Goal: Information Seeking & Learning: Learn about a topic

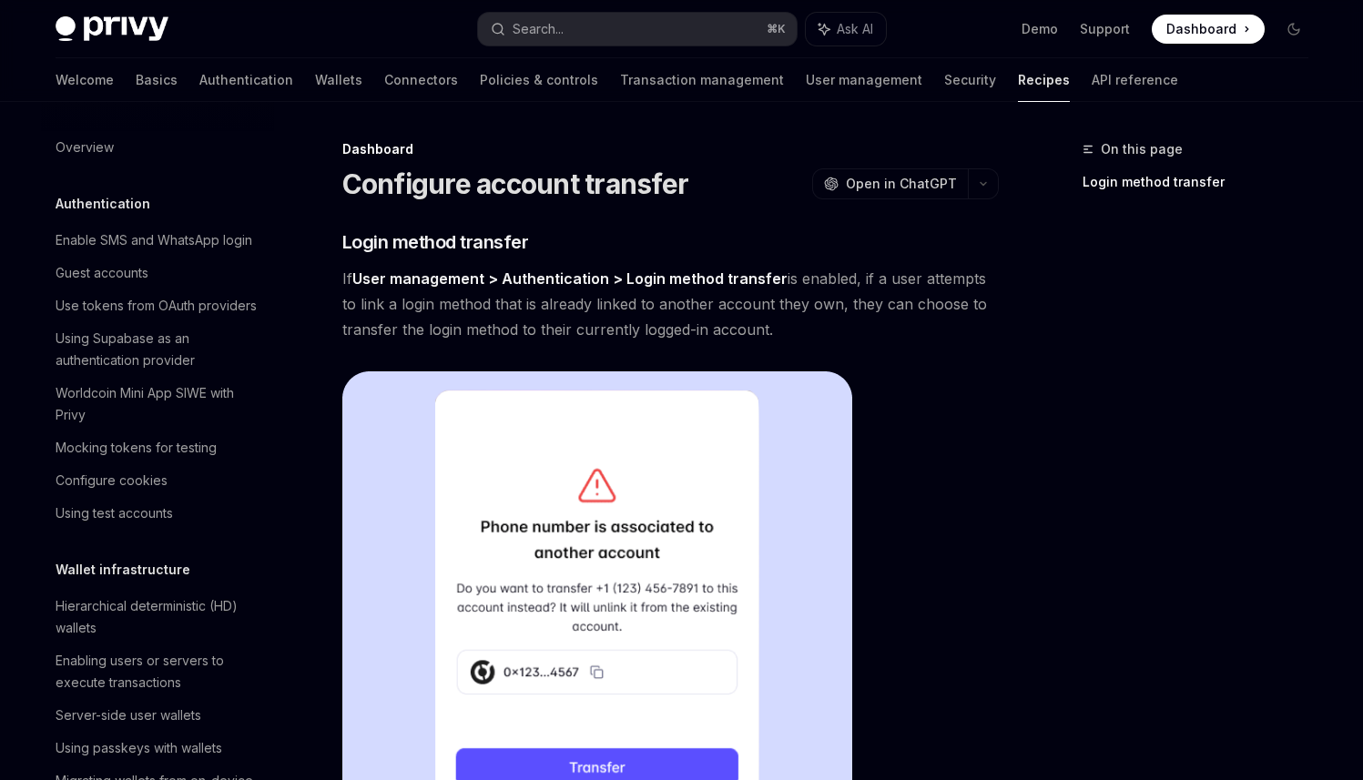
scroll to position [941, 0]
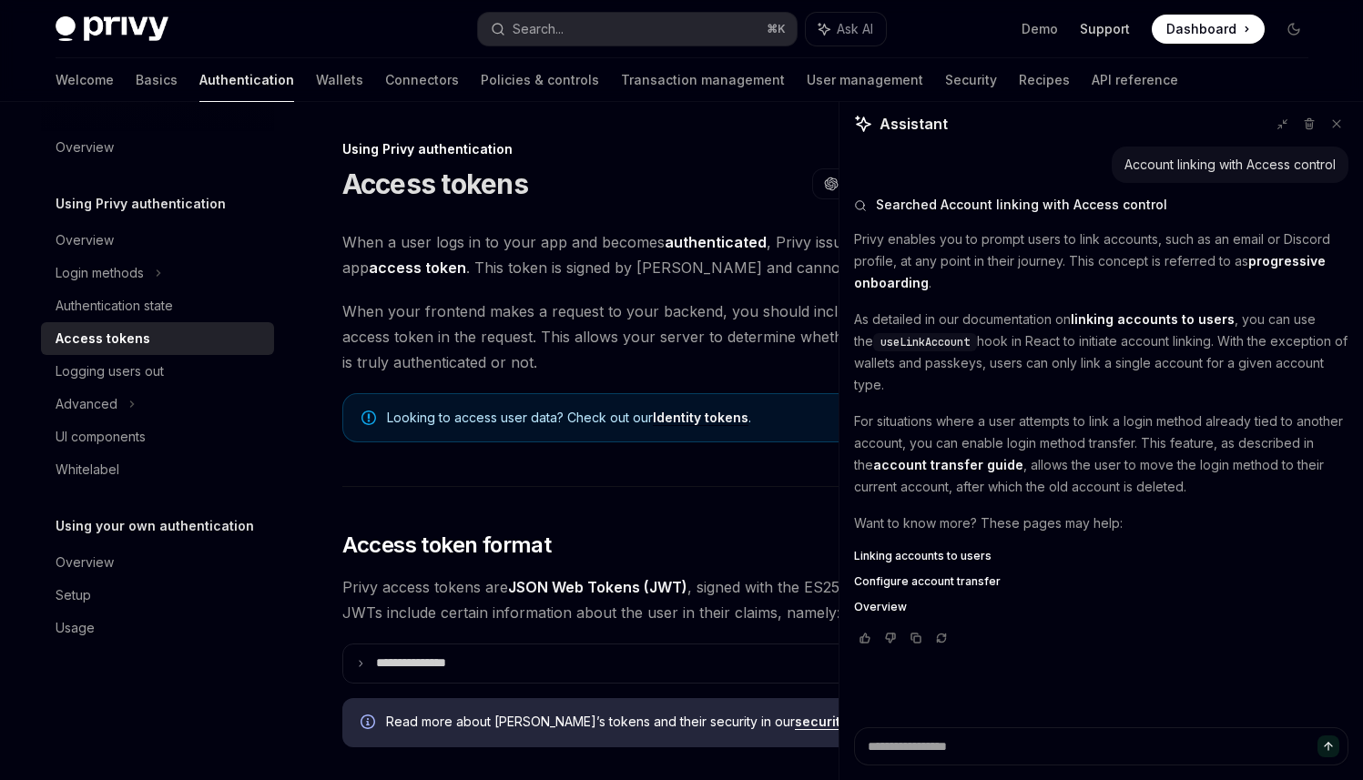
scroll to position [267, 0]
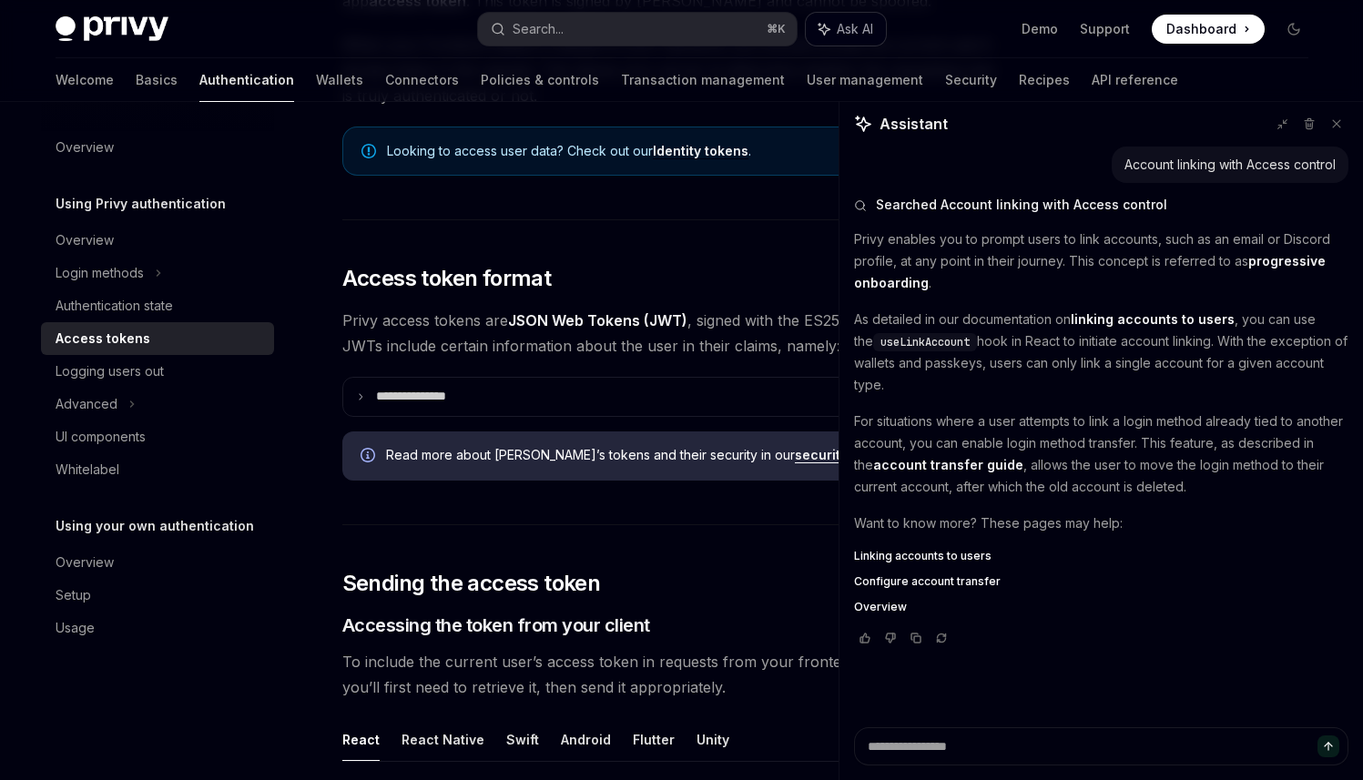
click at [863, 13] on button "Ask AI" at bounding box center [846, 29] width 80 height 33
type textarea "*"
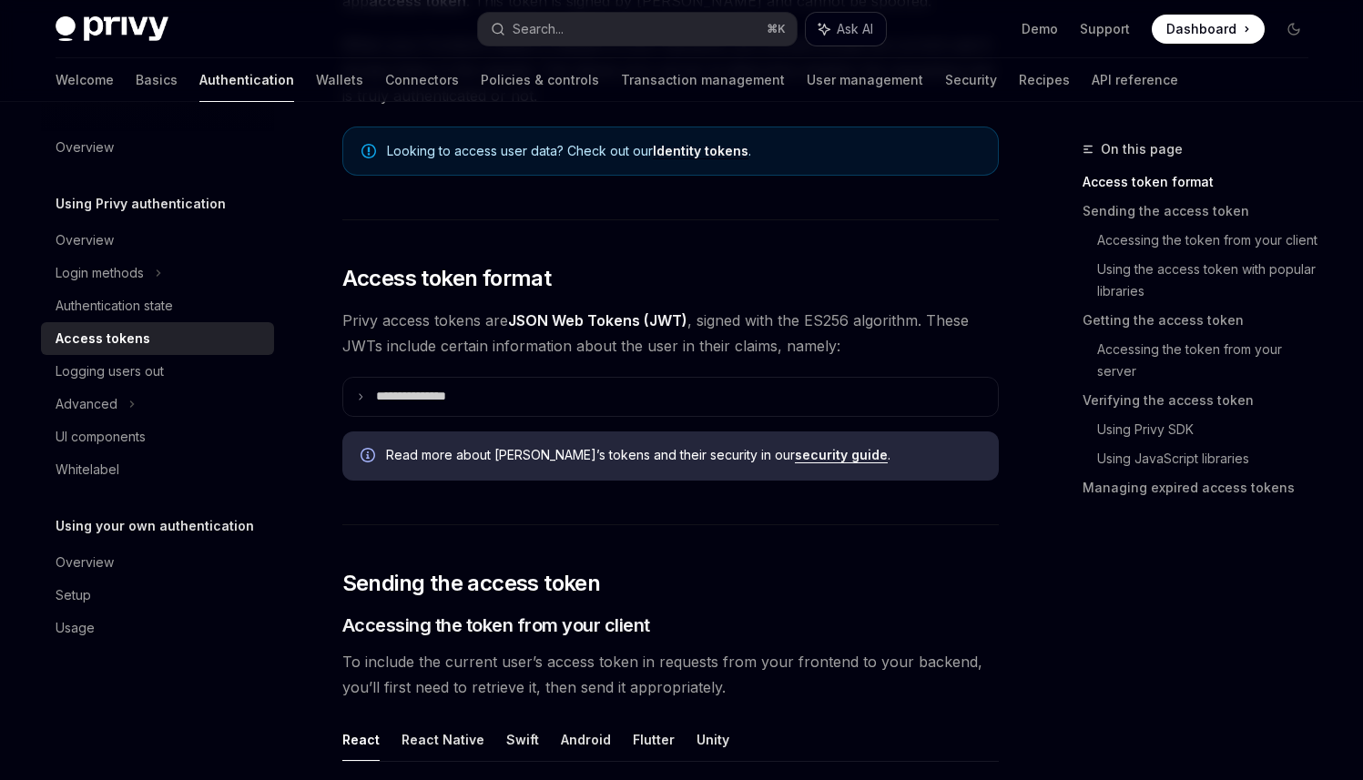
click at [861, 36] on span "Ask AI" at bounding box center [855, 29] width 36 height 18
type textarea "*"
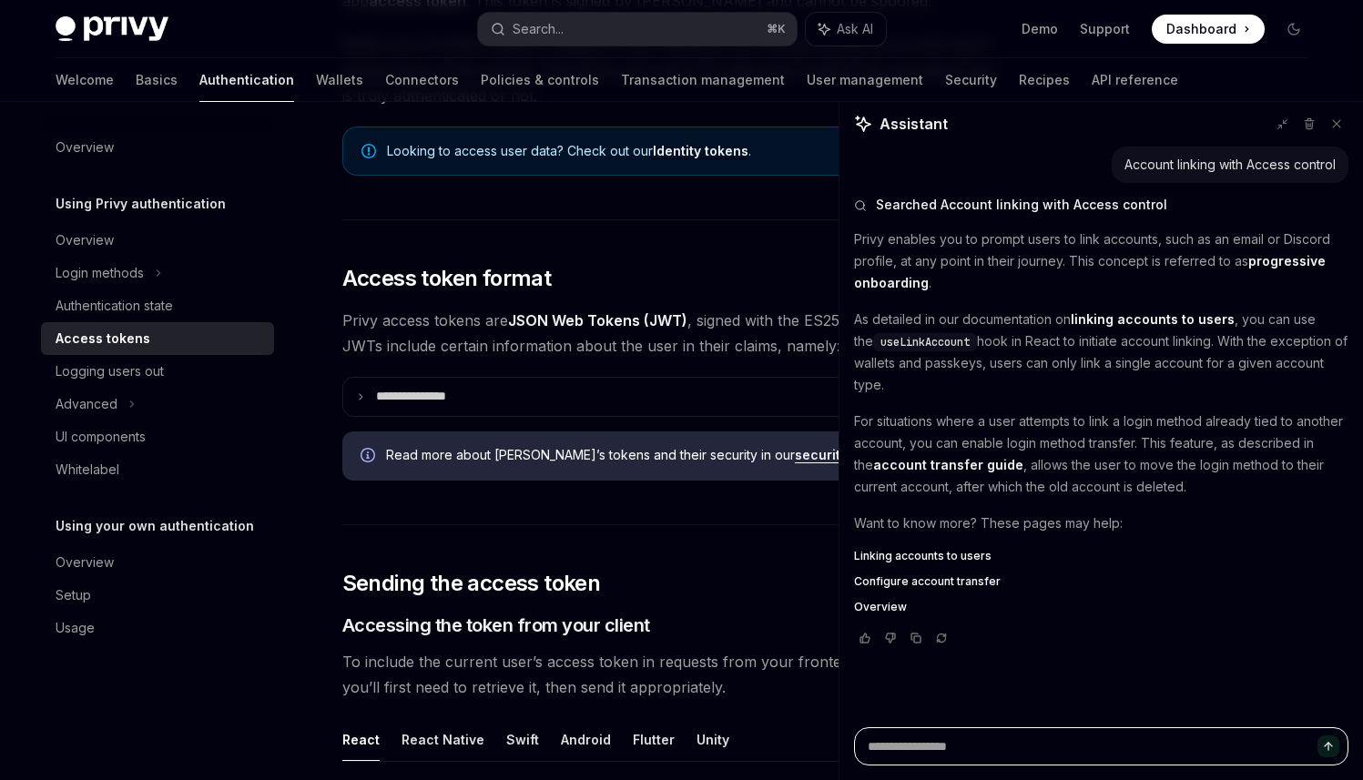
paste textarea "**********"
type textarea "**********"
type textarea "*"
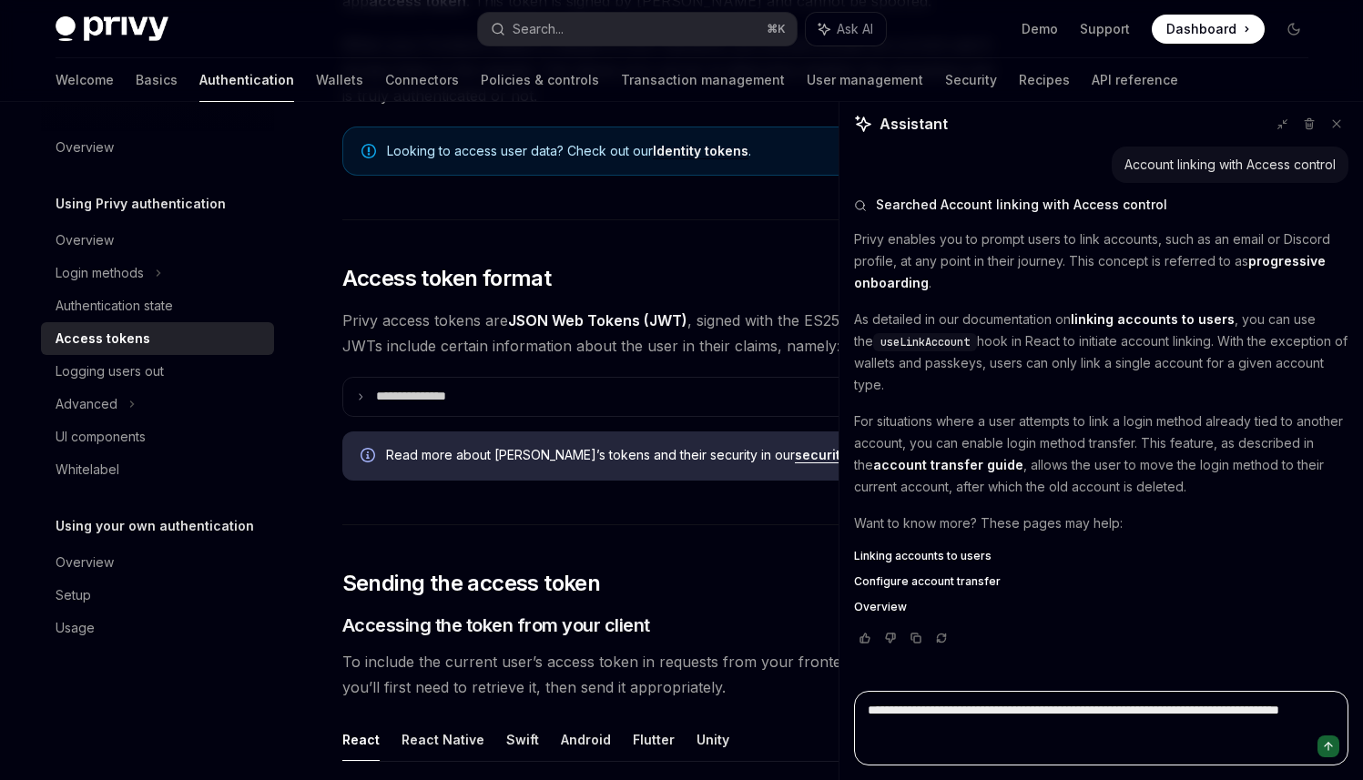
type textarea "**********"
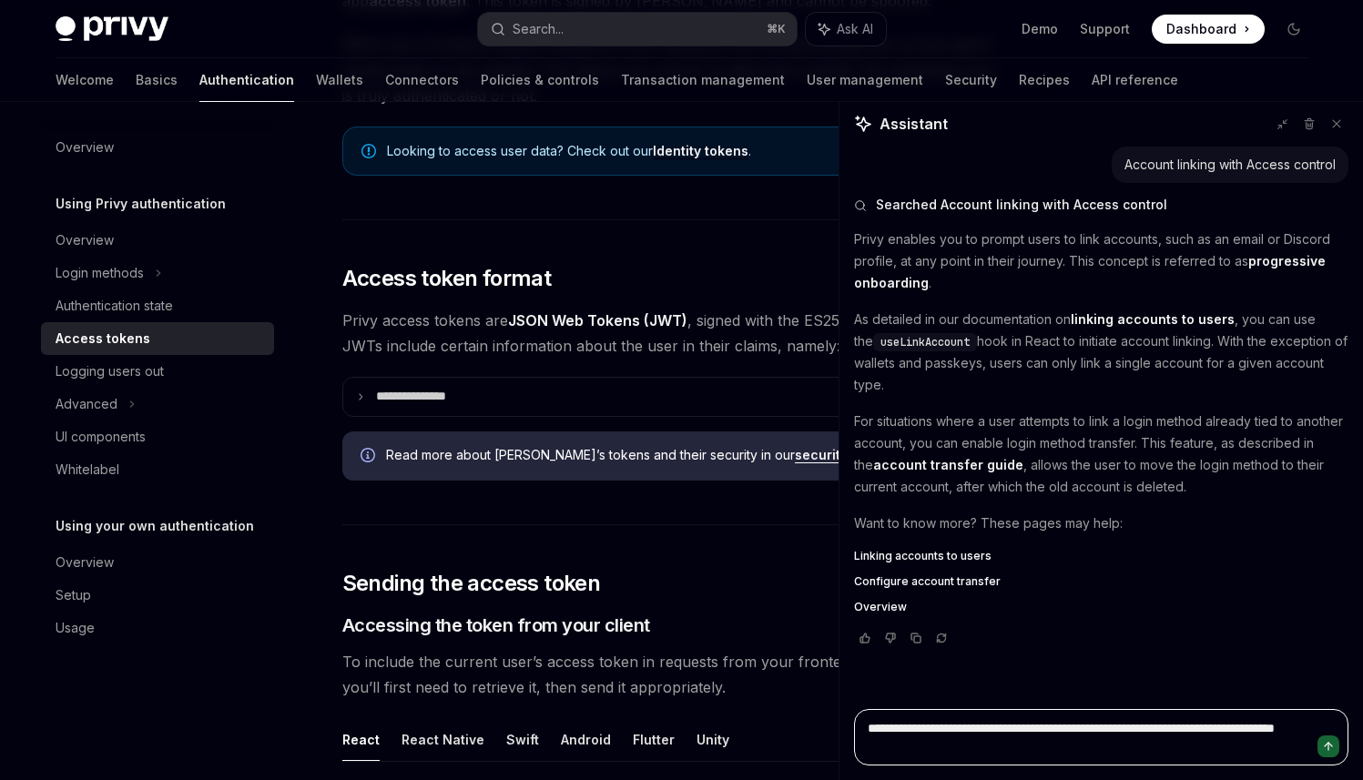
type textarea "*"
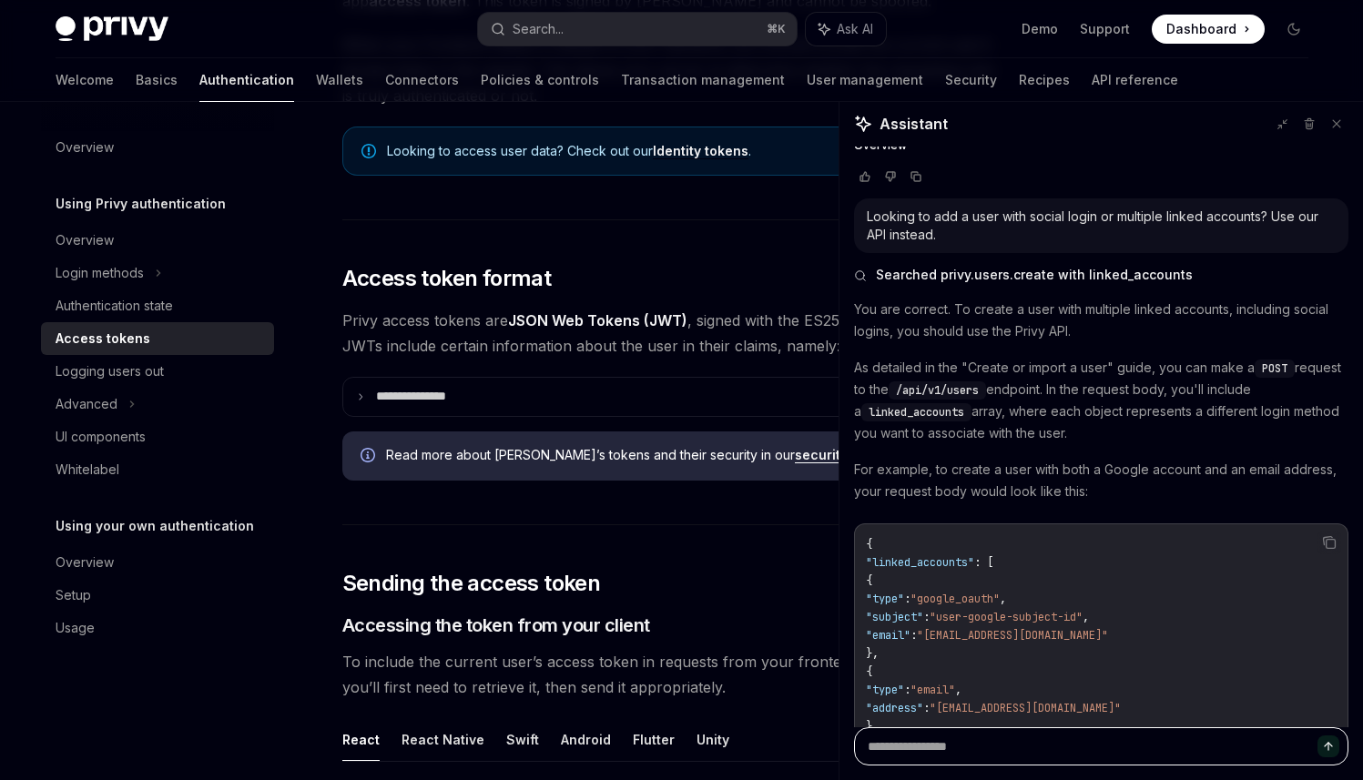
scroll to position [463, 0]
type textarea "*"
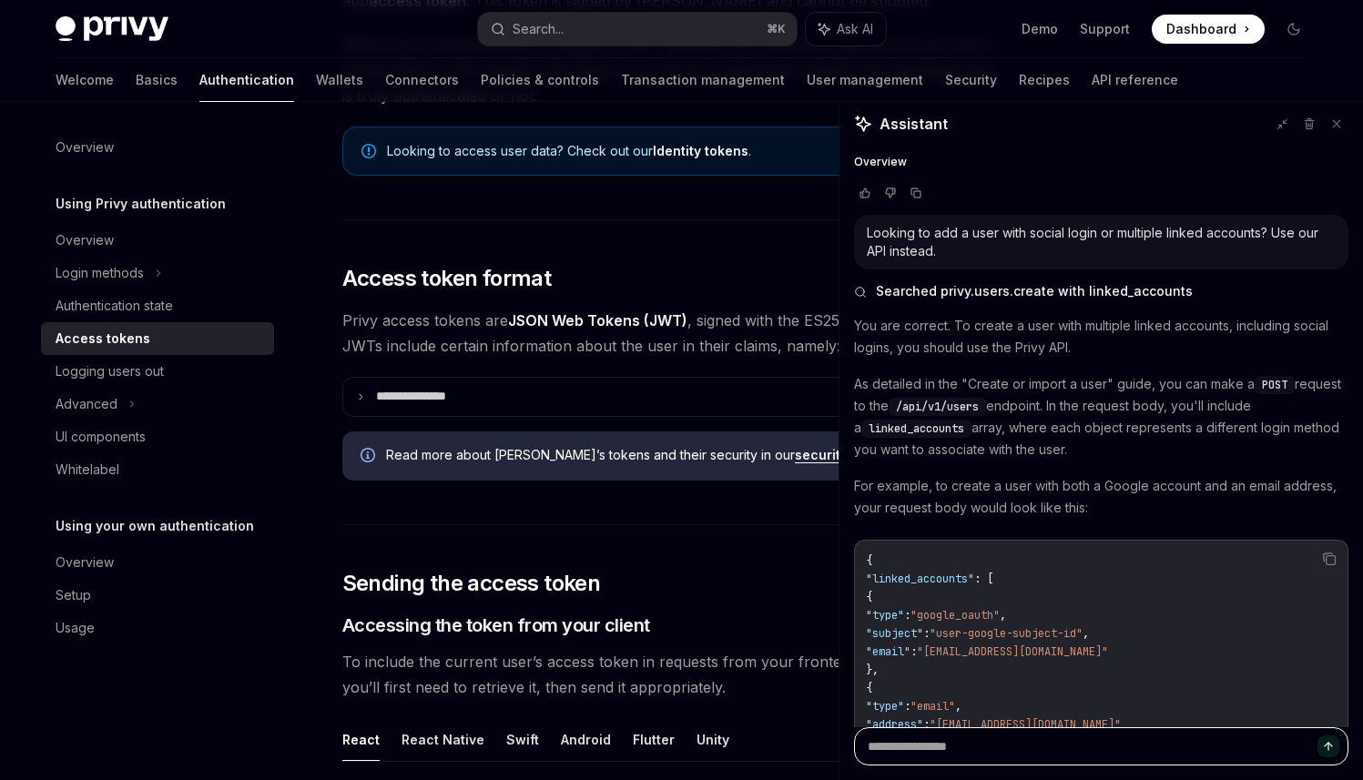
scroll to position [443, 0]
click at [871, 328] on p "You are correct. To create a user with multiple linked accounts, including soci…" at bounding box center [1101, 339] width 494 height 44
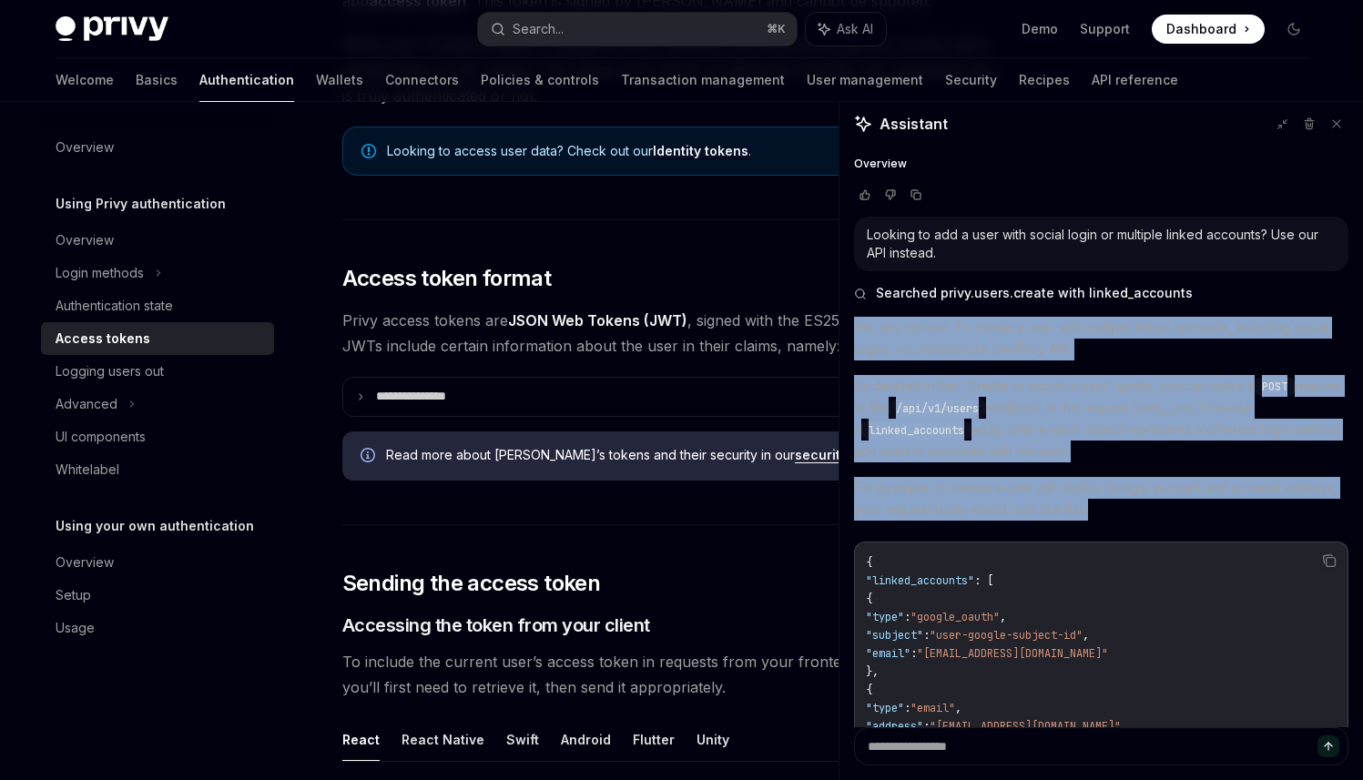
drag, startPoint x: 871, startPoint y: 328, endPoint x: 930, endPoint y: 494, distance: 176.8
click at [930, 494] on div "You are correct. To create a user with multiple linked accounts, including soci…" at bounding box center [1101, 621] width 494 height 609
copy div "You are correct. To create a user with multiple linked accounts, including soci…"
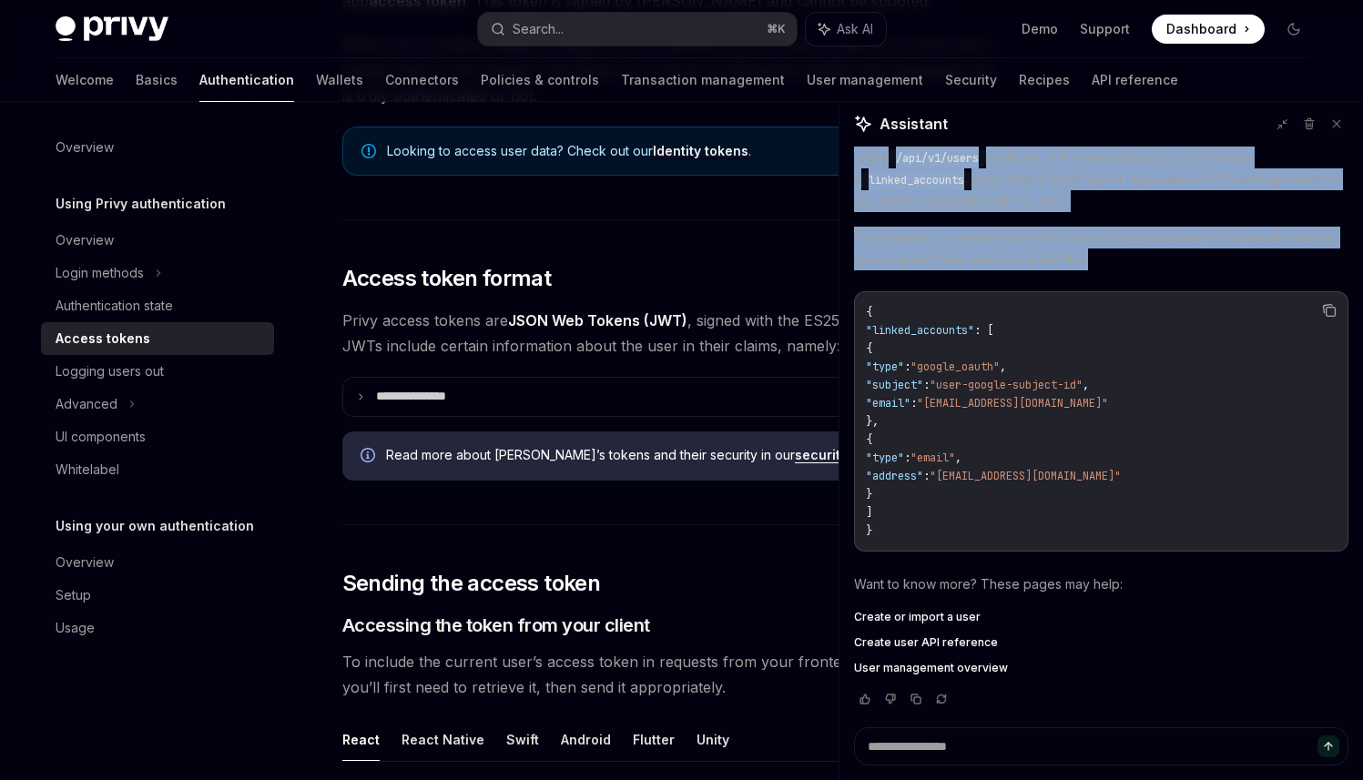
click at [1327, 308] on icon "Copy the contents from the code block" at bounding box center [1331, 312] width 9 height 9
